Goal: Information Seeking & Learning: Learn about a topic

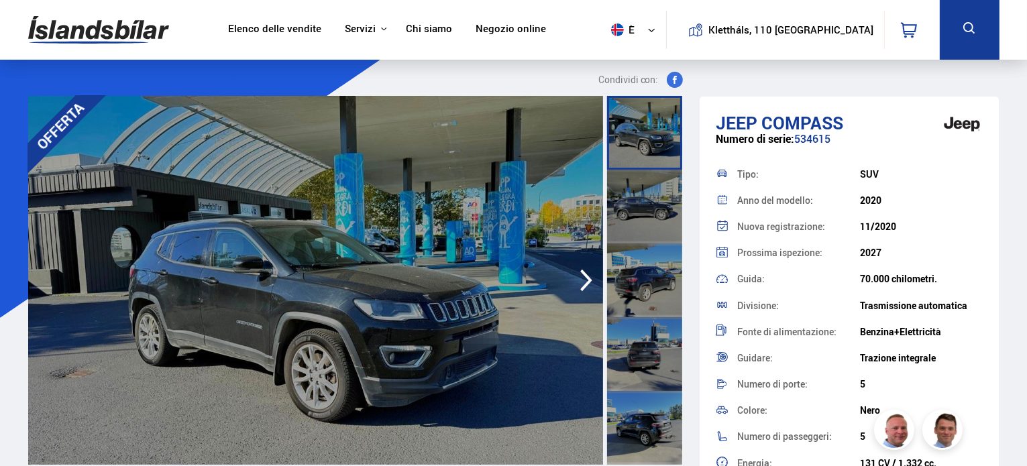
click at [995, 149] on div "Jeep Compass Numero di serie: 534615 Tipo: SUV Anno del modello: 2020 Nuova reg…" at bounding box center [850, 440] width 300 height 686
drag, startPoint x: 995, startPoint y: 149, endPoint x: 995, endPoint y: 167, distance: 18.1
click at [995, 167] on div "Jeep Compass Numero di serie: 534615 Tipo: SUV Anno del modello: 2020 Nuova reg…" at bounding box center [850, 440] width 300 height 686
click at [996, 206] on div "Jeep Compass Numero di serie: 534615 Tipo: SUV Anno del modello: 2020 Nuova reg…" at bounding box center [850, 440] width 300 height 686
drag, startPoint x: 996, startPoint y: 206, endPoint x: 993, endPoint y: 280, distance: 73.9
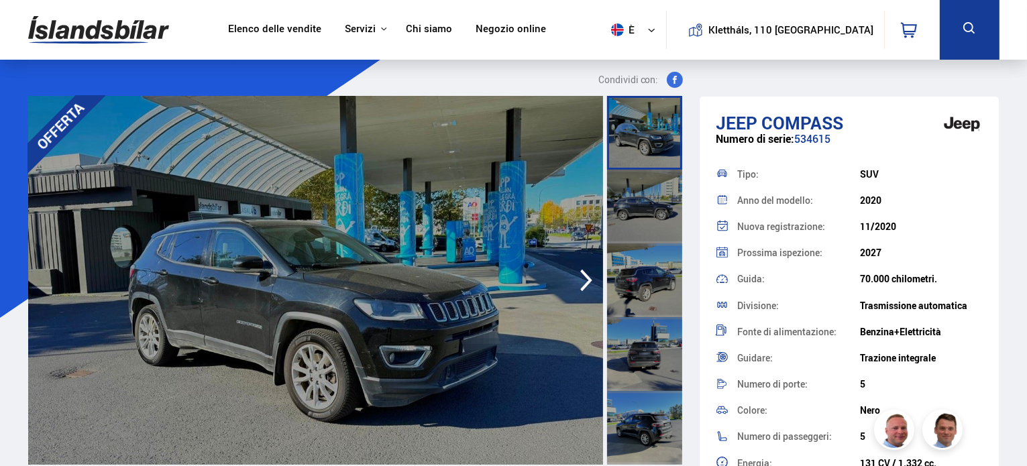
click at [993, 280] on div "Jeep Compass Numero di serie: 534615 Tipo: SUV Anno del modello: 2020 Nuova reg…" at bounding box center [850, 440] width 300 height 686
click at [580, 282] on icon "button" at bounding box center [586, 280] width 27 height 32
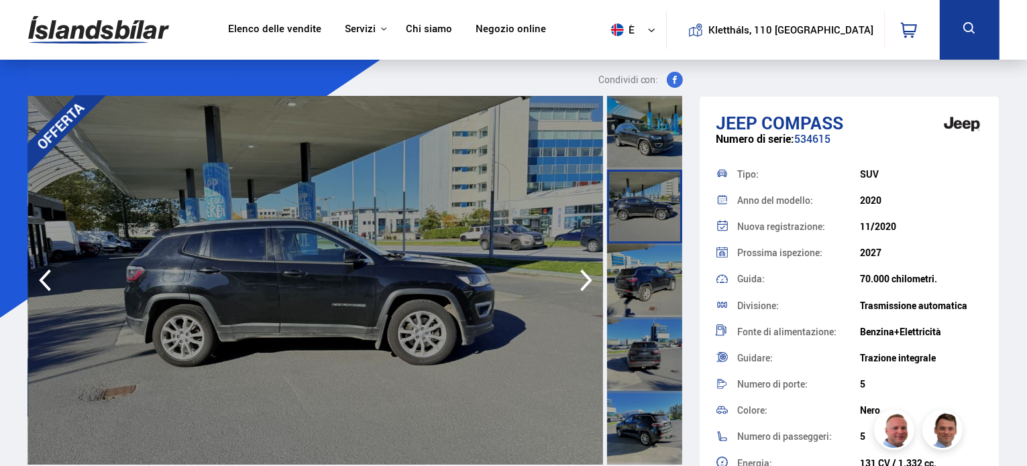
click at [580, 282] on icon "button" at bounding box center [586, 280] width 27 height 32
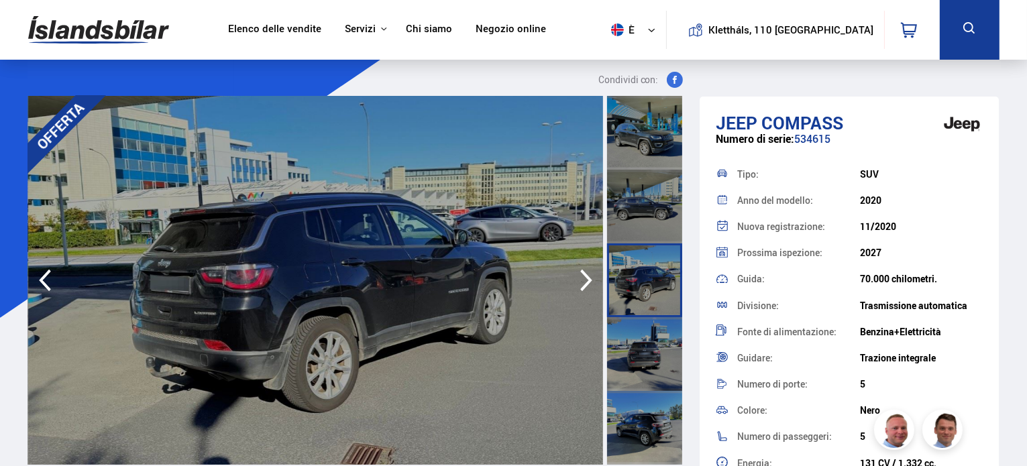
click at [580, 282] on icon "button" at bounding box center [586, 280] width 27 height 32
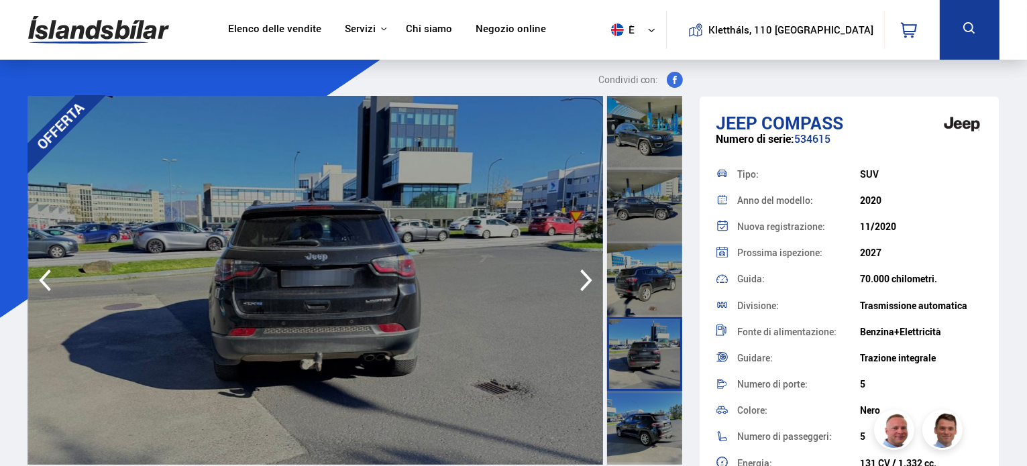
click at [580, 282] on icon "button" at bounding box center [586, 280] width 27 height 32
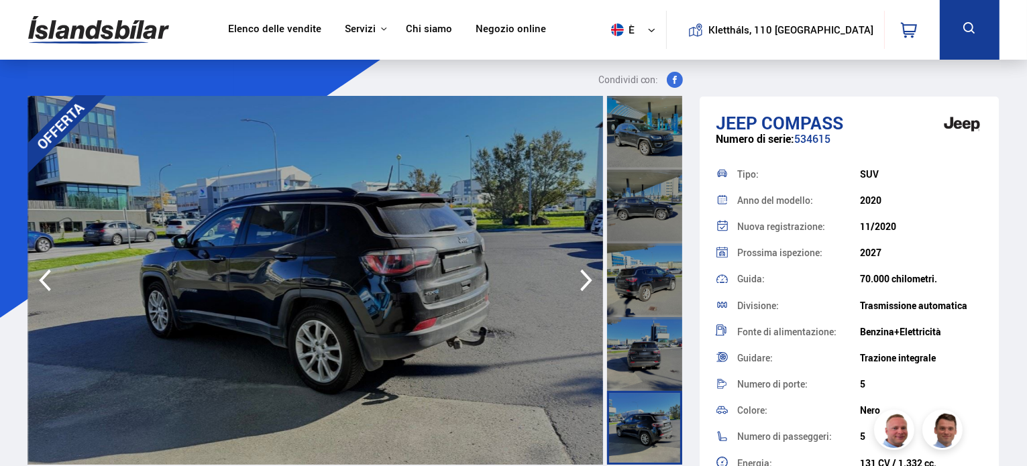
click at [580, 282] on icon "button" at bounding box center [586, 280] width 27 height 32
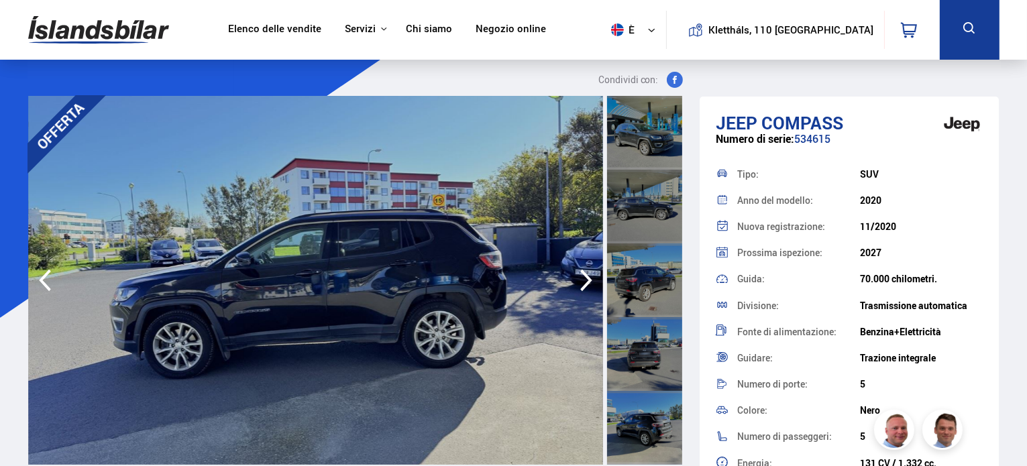
click at [580, 282] on icon "button" at bounding box center [586, 280] width 27 height 32
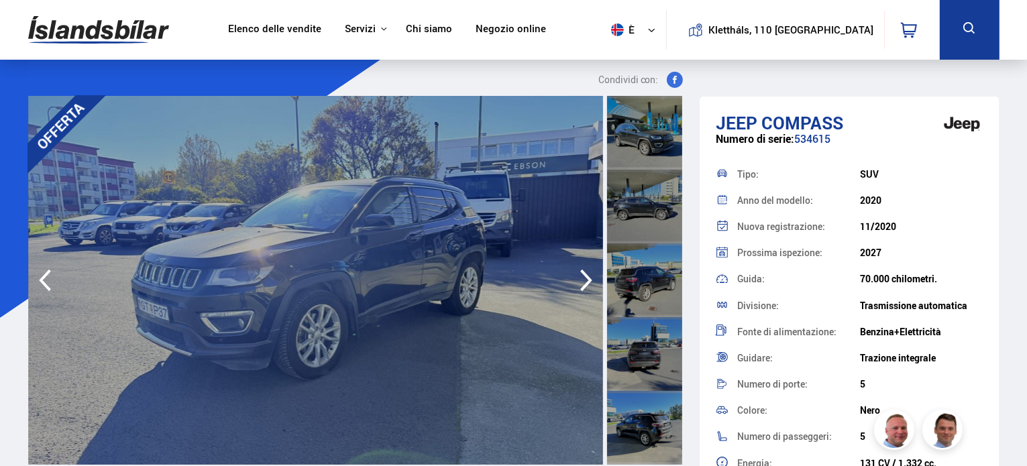
click at [580, 282] on icon "button" at bounding box center [586, 280] width 27 height 32
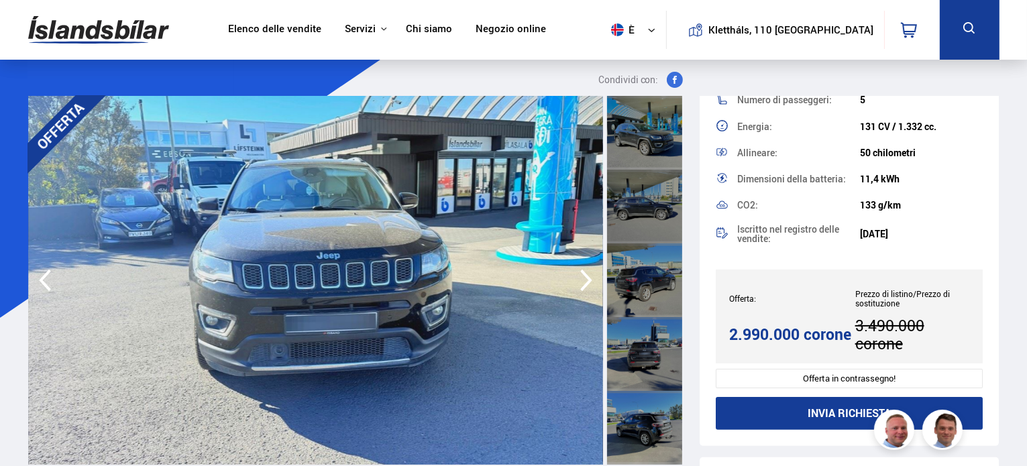
scroll to position [342, 0]
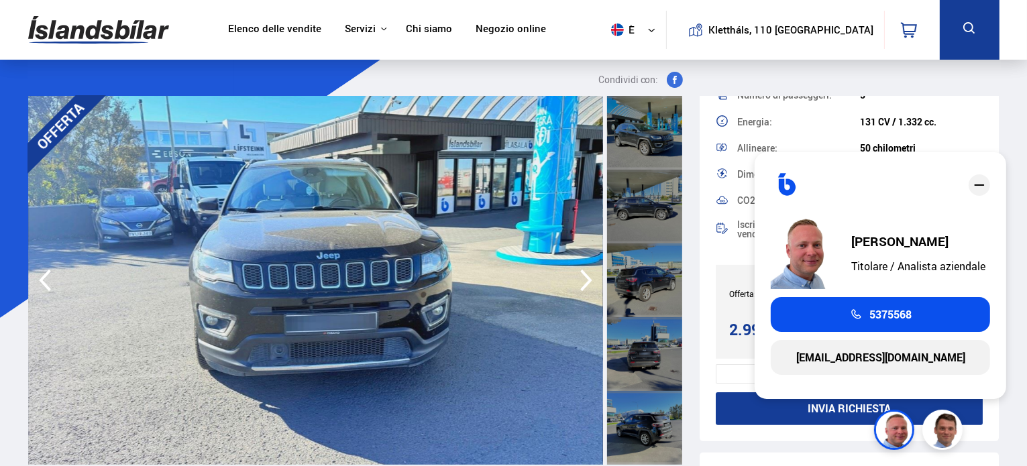
click at [721, 364] on div "Jeep Compass Numero di serie: 534615 Tipo: SUV Anno del modello: 2020 Nuova reg…" at bounding box center [850, 98] width 300 height 686
